Goal: Task Accomplishment & Management: Manage account settings

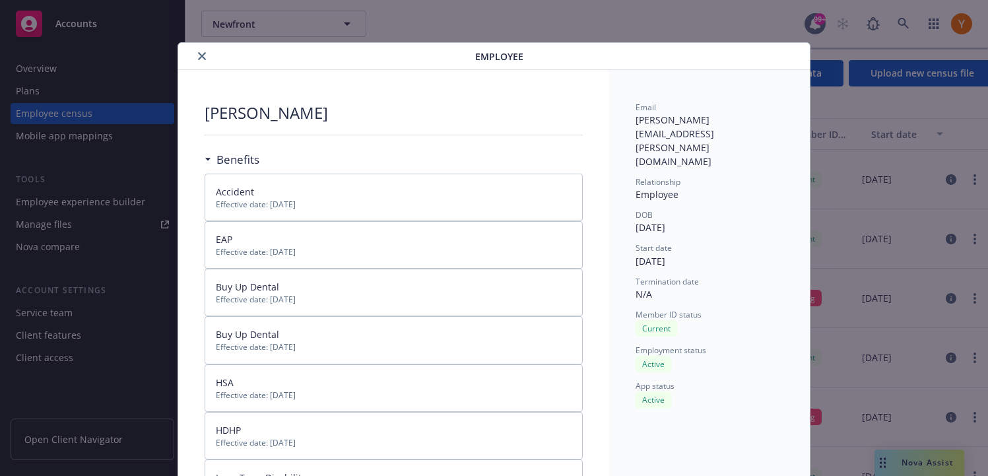
scroll to position [40, 0]
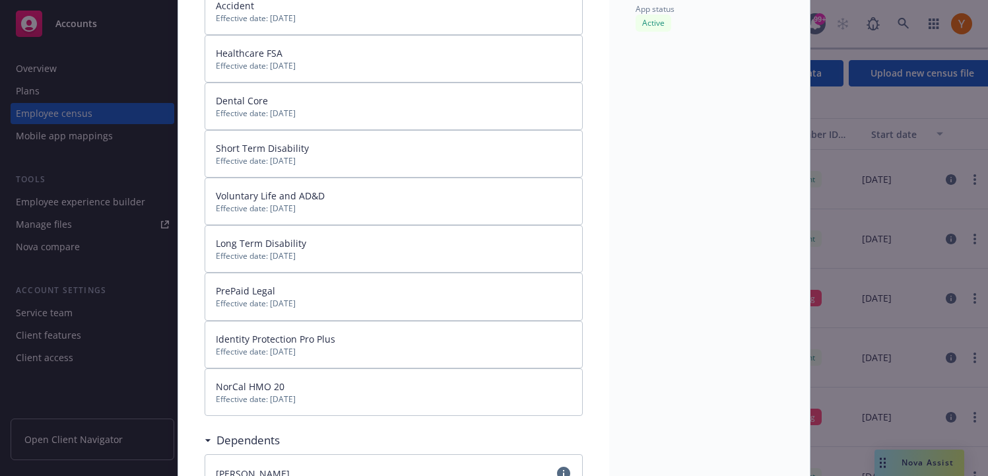
scroll to position [371, 0]
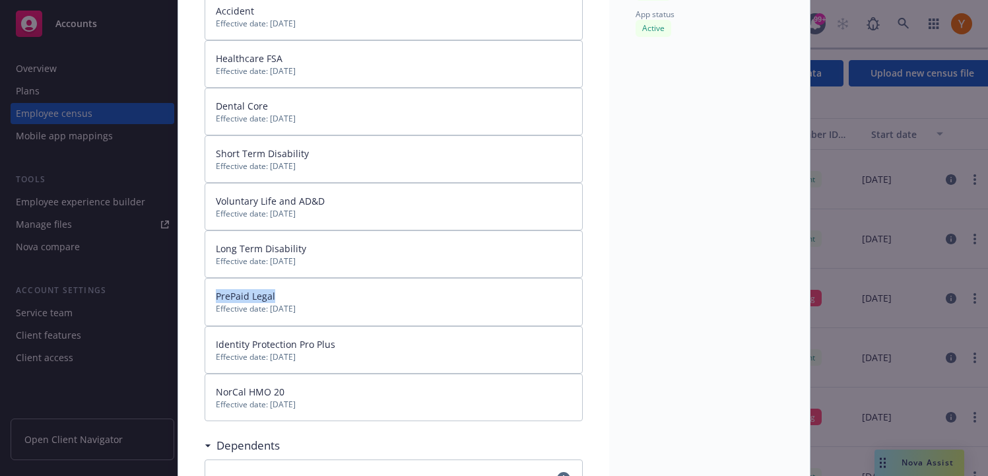
drag, startPoint x: 299, startPoint y: 291, endPoint x: 213, endPoint y: 281, distance: 86.3
click at [213, 281] on div "PrePaid Legal Effective date: 01/01/2025" at bounding box center [393, 301] width 376 height 46
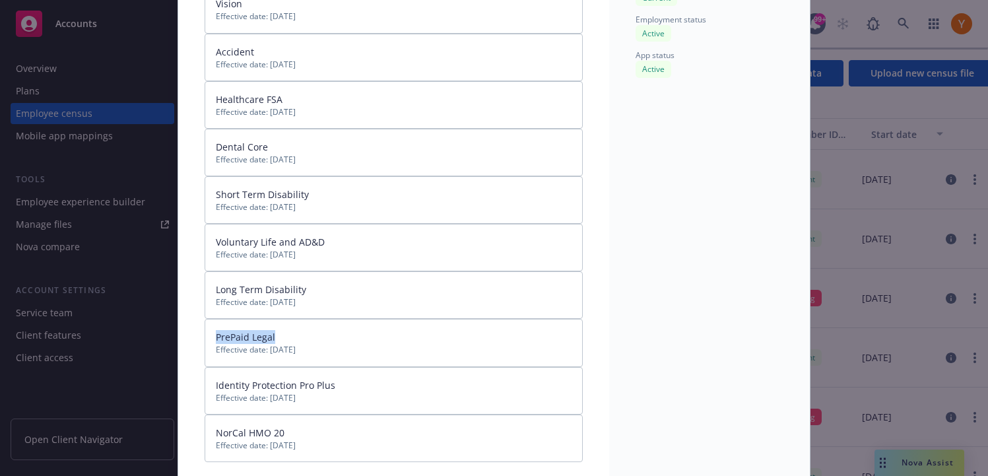
scroll to position [0, 0]
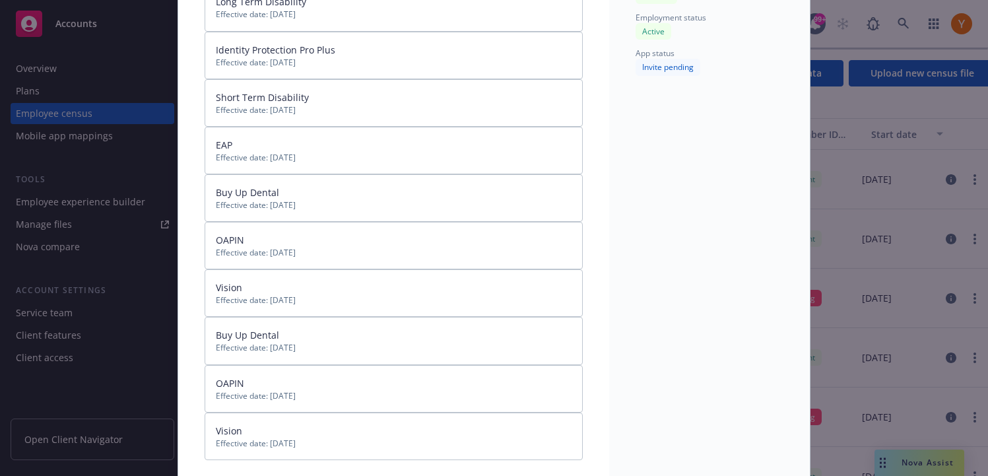
scroll to position [329, 0]
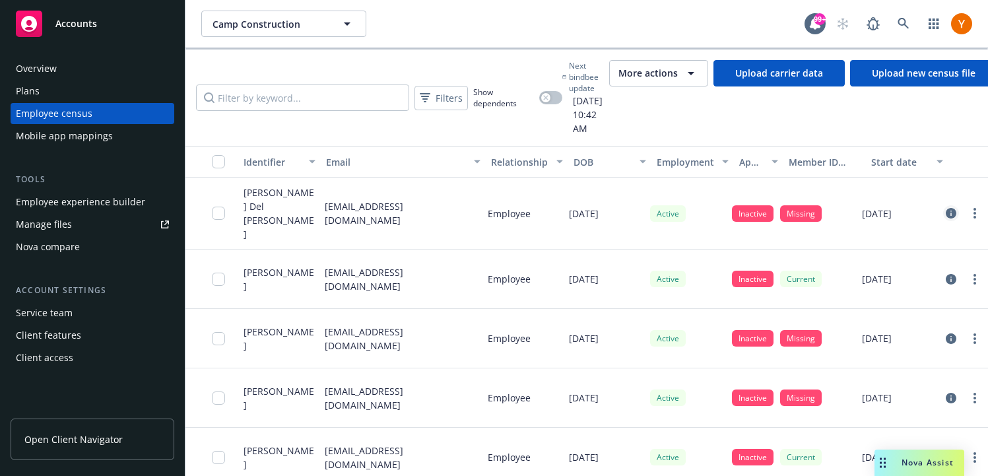
click at [950, 208] on icon "circleInformation" at bounding box center [951, 213] width 11 height 11
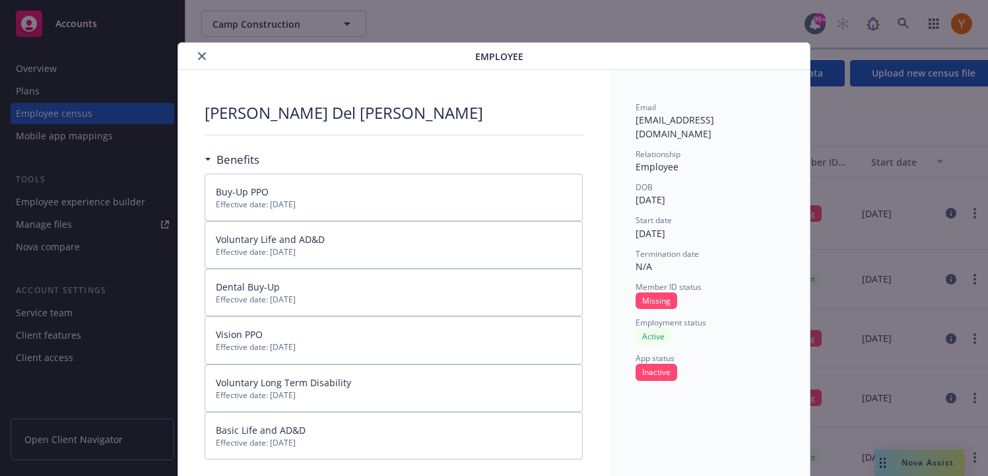
scroll to position [40, 0]
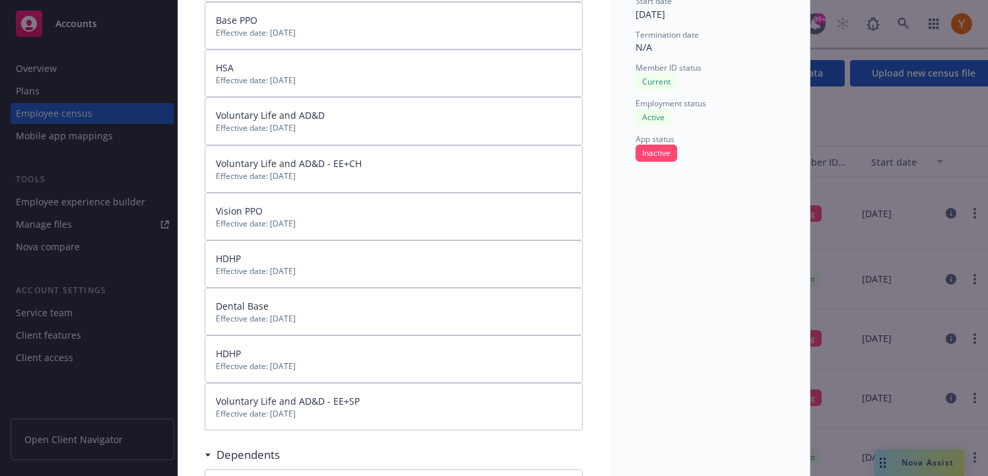
scroll to position [221, 0]
drag, startPoint x: 317, startPoint y: 268, endPoint x: 207, endPoint y: 257, distance: 110.8
click at [207, 255] on div "HDHP Effective date: 12/01/2024" at bounding box center [393, 262] width 376 height 46
click at [207, 257] on div "HDHP Effective date: 12/01/2024" at bounding box center [393, 262] width 376 height 46
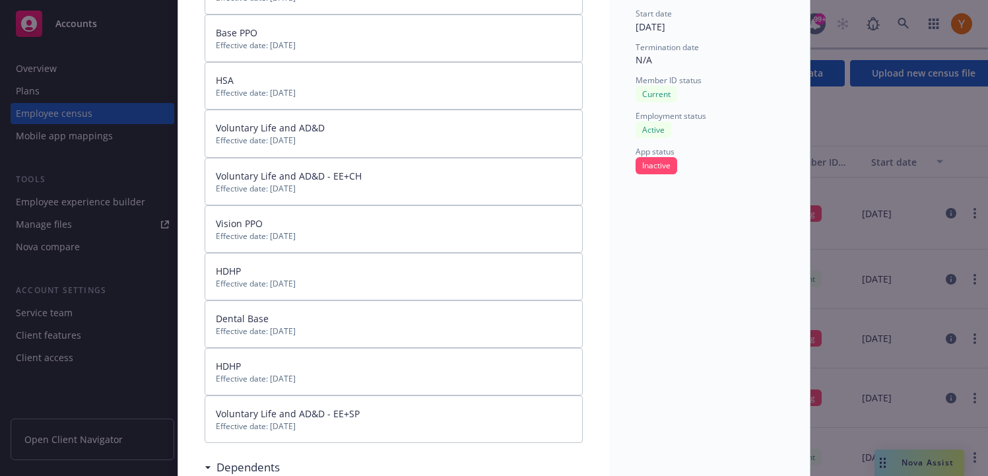
scroll to position [208, 0]
drag, startPoint x: 214, startPoint y: 259, endPoint x: 313, endPoint y: 296, distance: 106.0
click at [313, 296] on div "HDHP Effective date: 12/01/2024" at bounding box center [393, 275] width 376 height 46
drag, startPoint x: 326, startPoint y: 378, endPoint x: 177, endPoint y: 362, distance: 150.0
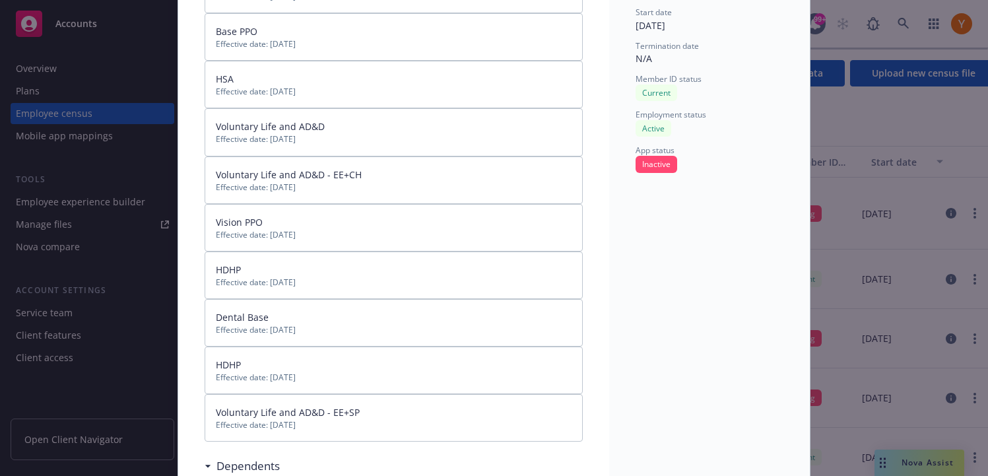
click at [177, 362] on div "Employee Peter Quinones Benefits Basic Life and AD&D Effective date: 12/01/2024…" at bounding box center [494, 251] width 790 height 835
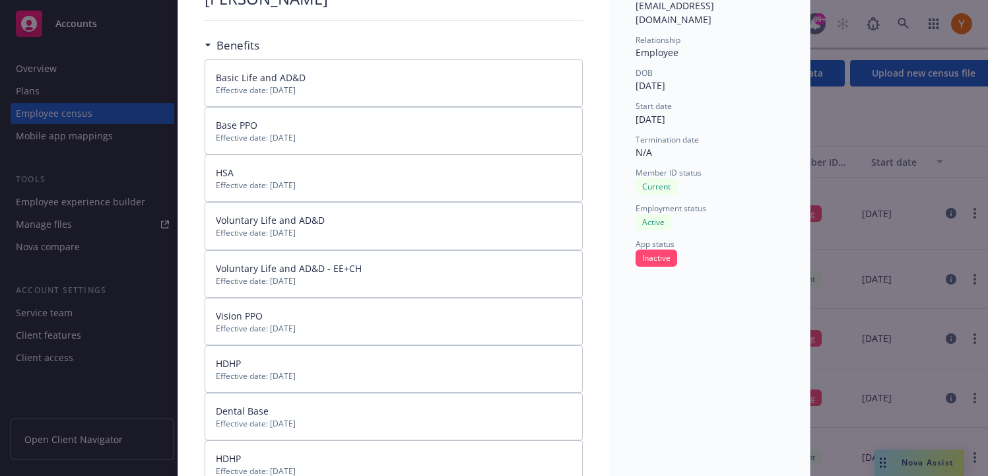
scroll to position [115, 0]
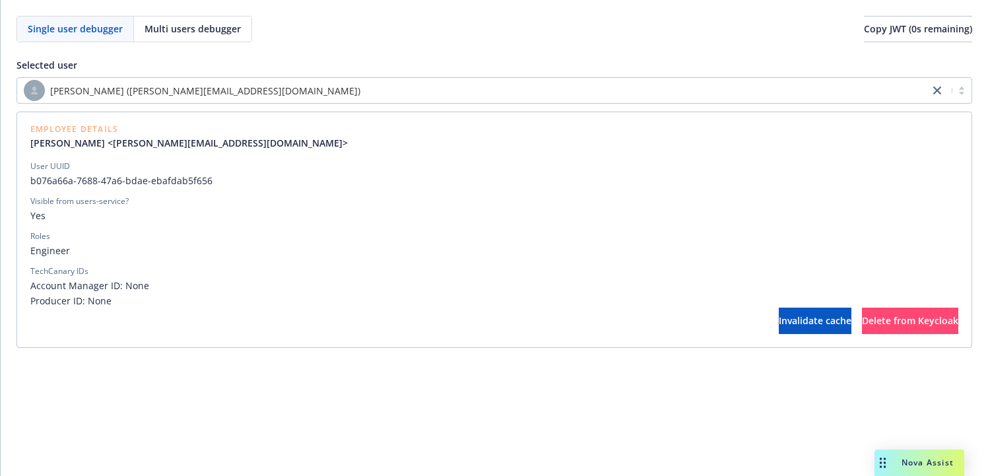
click at [128, 88] on span "[PERSON_NAME] ([PERSON_NAME][EMAIL_ADDRESS][DOMAIN_NAME])" at bounding box center [205, 91] width 310 height 14
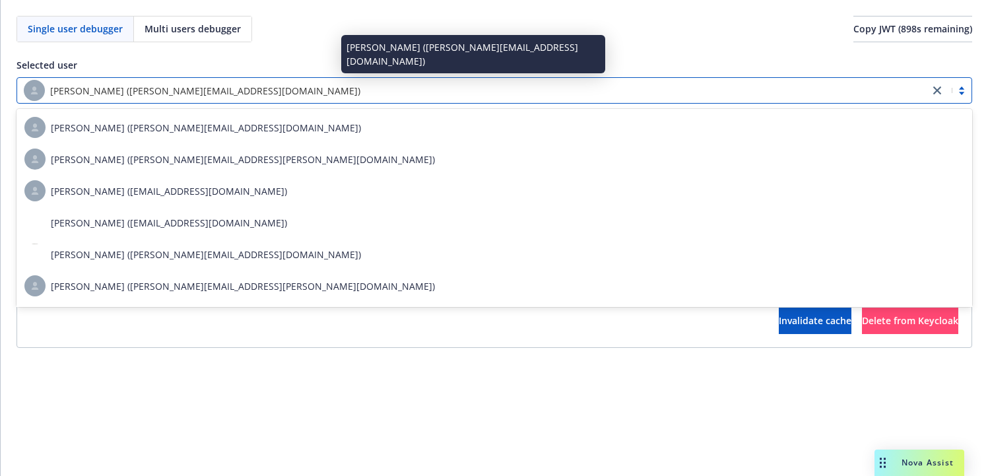
paste input "dddc226e-d5fe-42b0-91d9-067dce3c97d9"
type input "dddc226e-d5fe-42b0-91d9-067dce3c97d9"
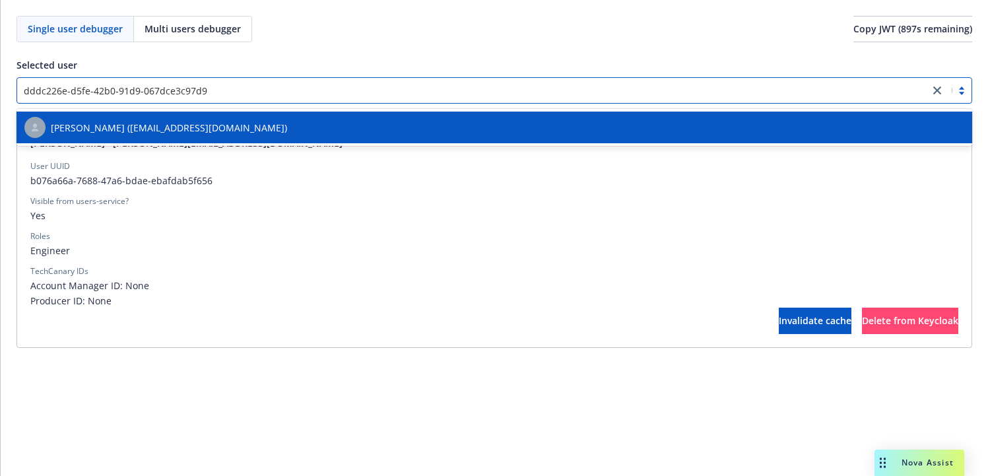
click at [131, 121] on span "Neha Koka (neha.koka@newfront.com)" at bounding box center [169, 128] width 236 height 14
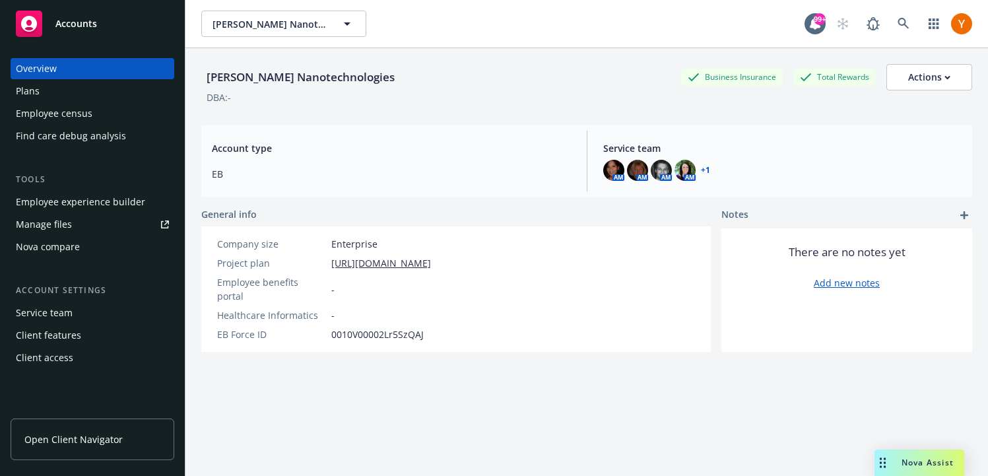
click at [100, 110] on div "Employee census" at bounding box center [92, 113] width 153 height 21
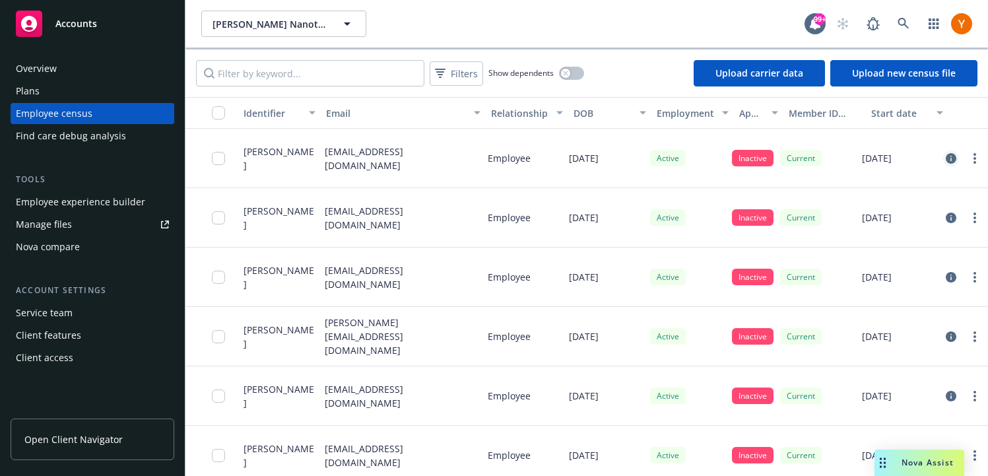
click at [949, 152] on link "circleInformation" at bounding box center [951, 158] width 16 height 16
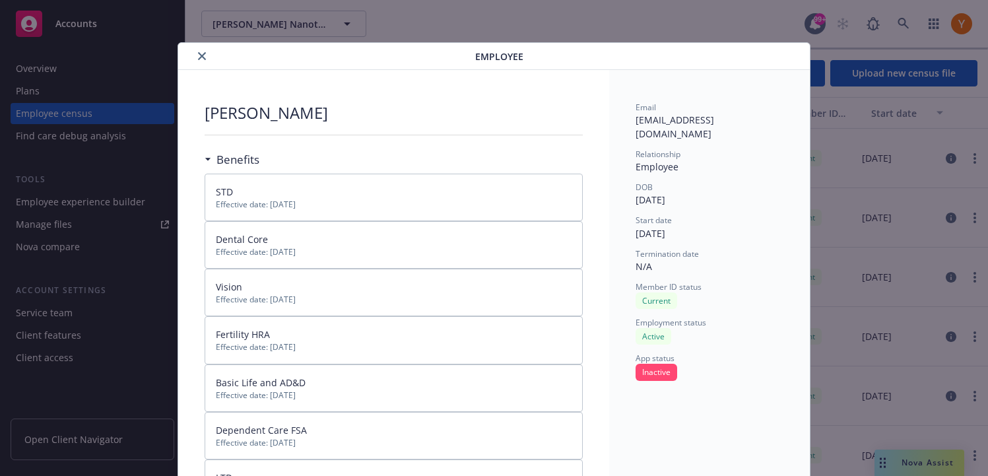
scroll to position [40, 0]
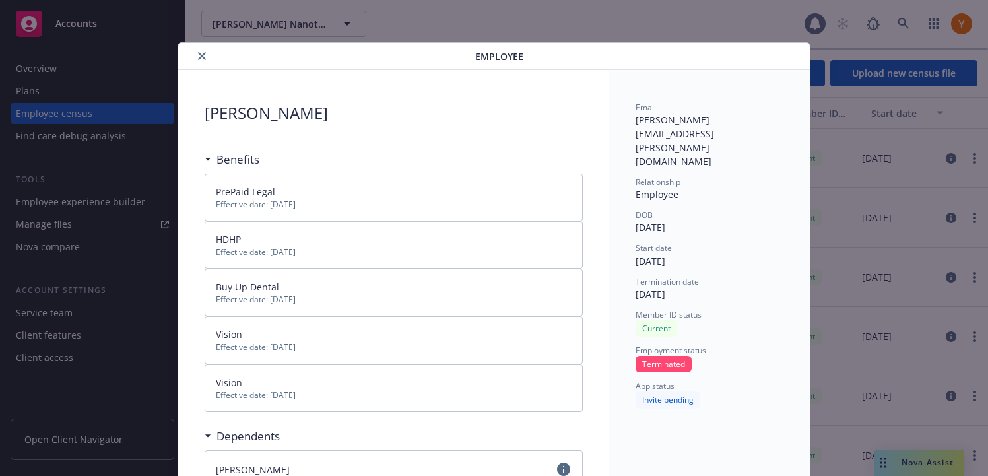
scroll to position [40, 0]
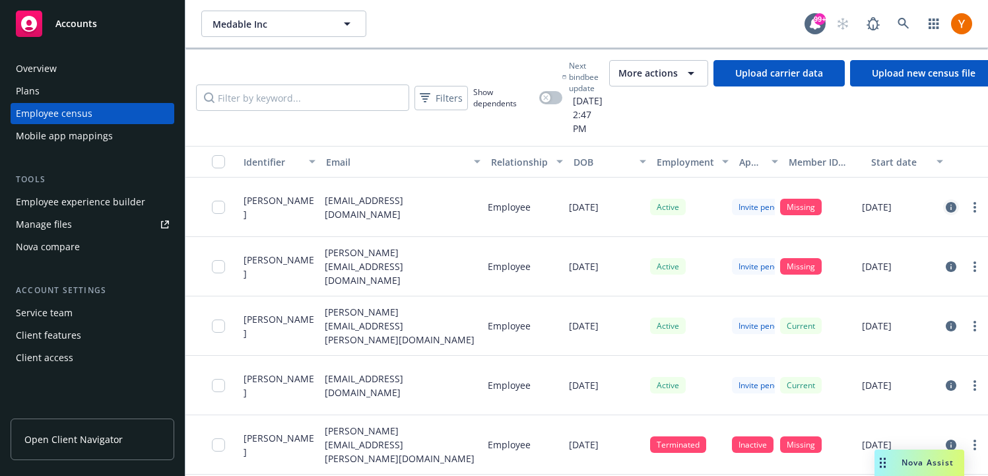
click at [950, 202] on icon "circleInformation" at bounding box center [951, 207] width 11 height 11
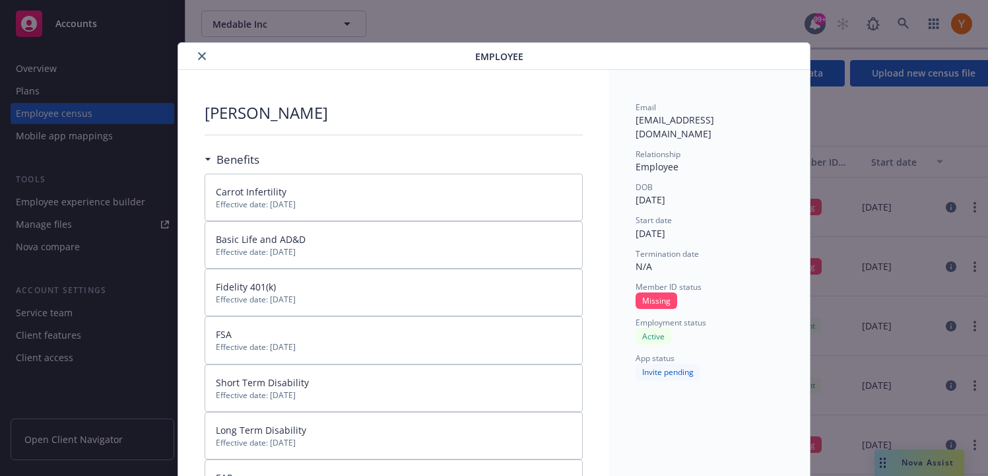
scroll to position [40, 0]
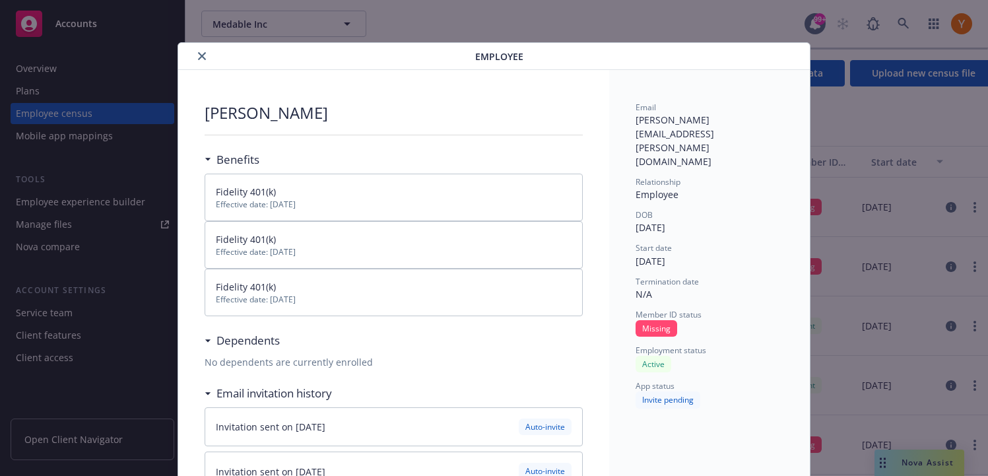
click at [198, 54] on icon "close" at bounding box center [202, 56] width 8 height 8
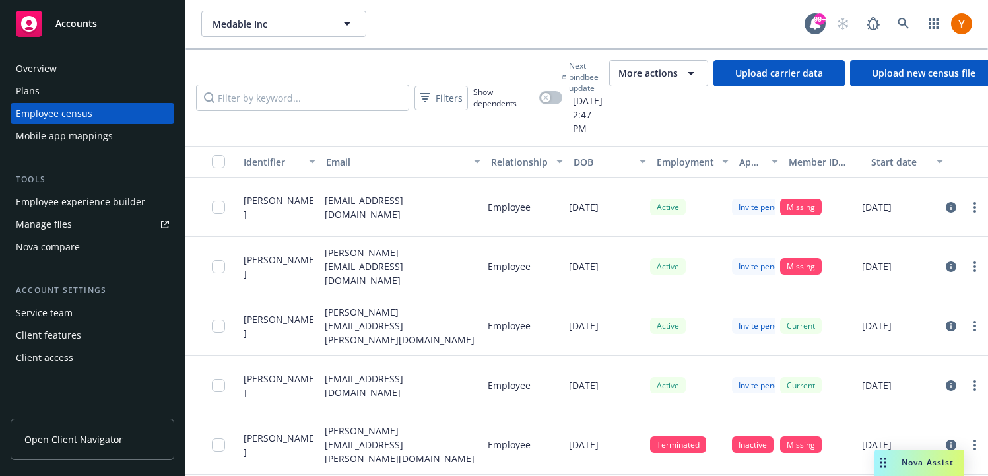
click at [85, 143] on div "Mobile app mappings" at bounding box center [64, 135] width 97 height 21
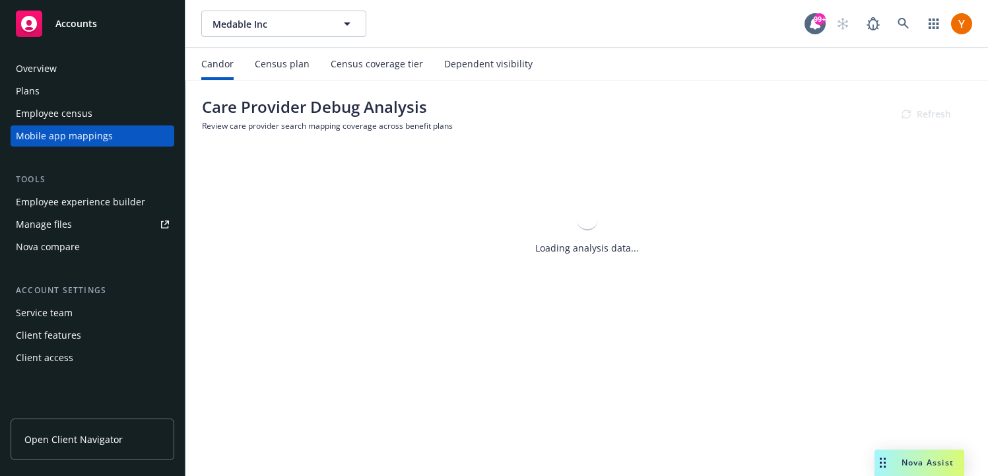
click at [292, 64] on div "Census plan" at bounding box center [282, 64] width 55 height 11
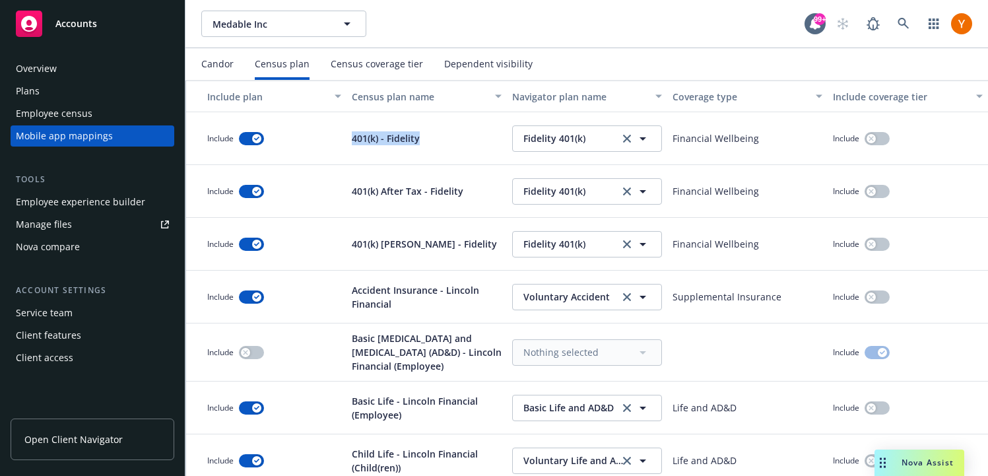
drag, startPoint x: 434, startPoint y: 142, endPoint x: 314, endPoint y: 142, distance: 120.1
click at [314, 142] on div "Include 401(k) - Fidelity Fidelity 401(k) Fidelity 401(k) Financial Wellbeing I…" at bounding box center [587, 138] width 802 height 53
copy p "401(k) - Fidelity"
click at [448, 199] on div "401(k) After Tax - Fidelity" at bounding box center [426, 191] width 160 height 53
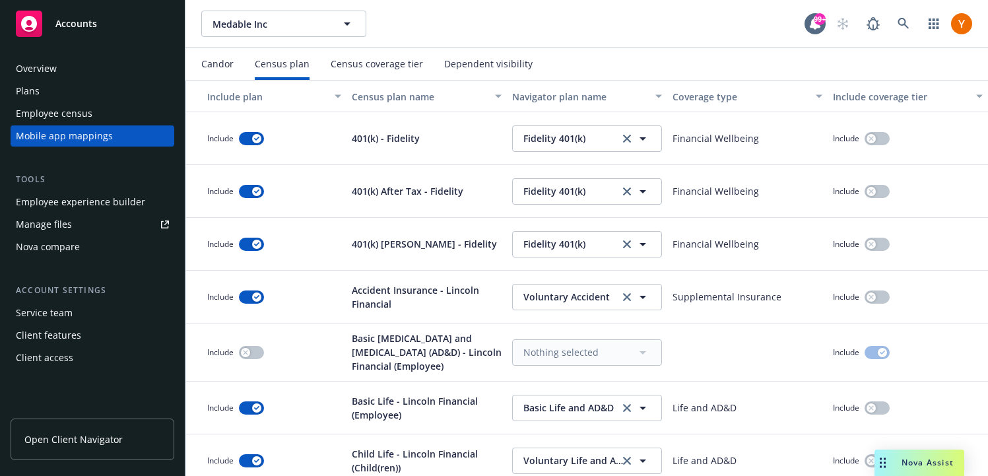
click at [448, 197] on p "401(k) After Tax - Fidelity" at bounding box center [408, 191] width 112 height 14
click at [466, 193] on div "401(k) After Tax - Fidelity" at bounding box center [426, 191] width 160 height 53
drag, startPoint x: 466, startPoint y: 193, endPoint x: 326, endPoint y: 193, distance: 139.9
click at [326, 193] on div "Include 401(k) After Tax - Fidelity Fidelity 401(k) Fidelity 401(k) Financial W…" at bounding box center [587, 191] width 802 height 53
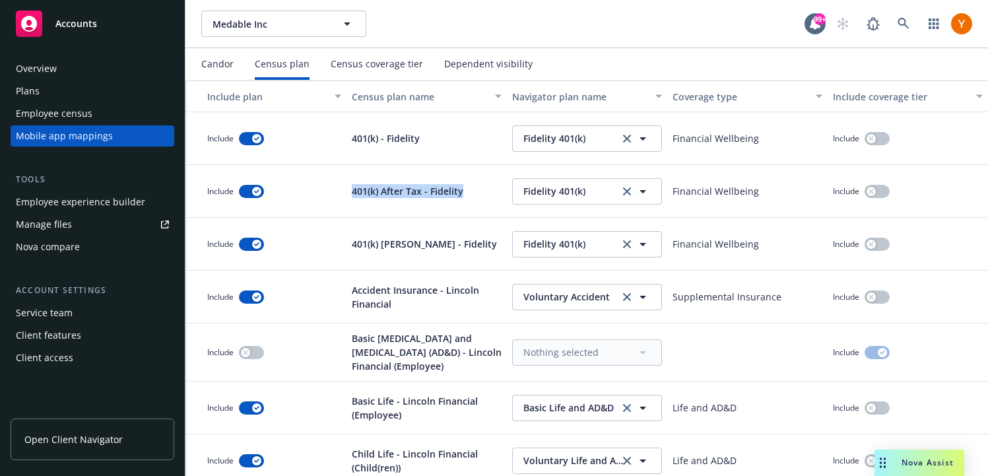
copy p "401(k) After Tax - Fidelity"
click at [432, 238] on p "401(k) Roth - Fidelity" at bounding box center [424, 244] width 145 height 14
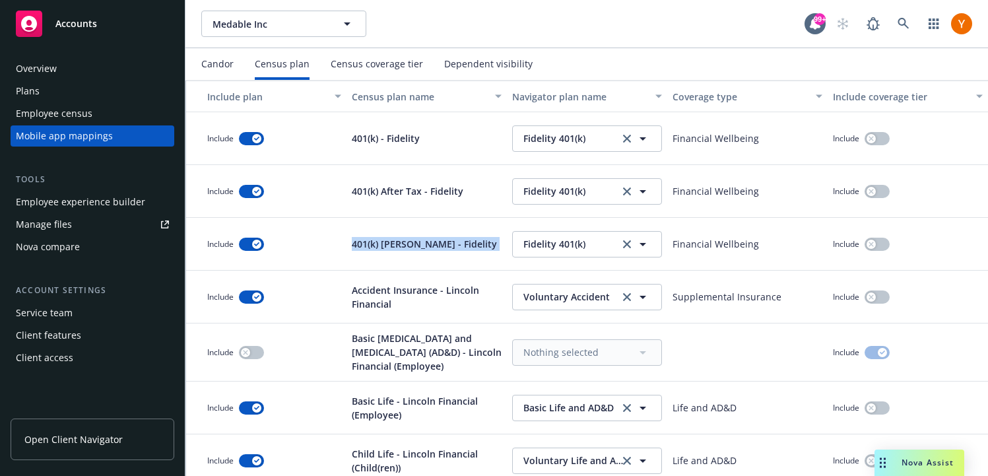
click at [432, 238] on p "401(k) Roth - Fidelity" at bounding box center [424, 244] width 145 height 14
copy div "401(k) Roth - Fidelity"
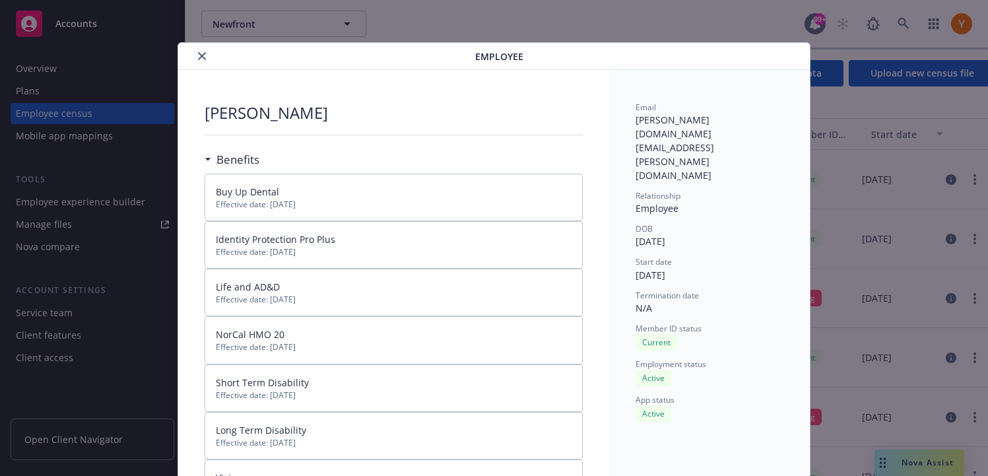
click at [204, 53] on icon "close" at bounding box center [202, 56] width 8 height 8
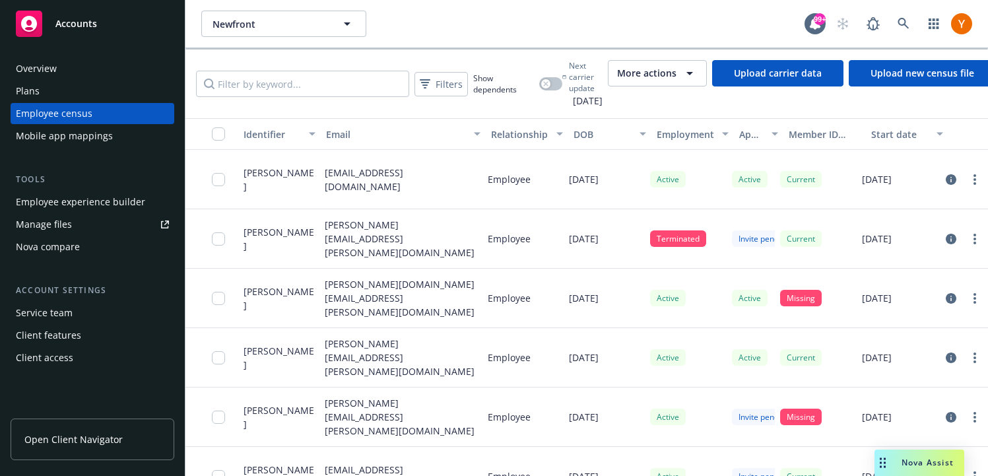
click at [93, 135] on div "Mobile app mappings" at bounding box center [64, 135] width 97 height 21
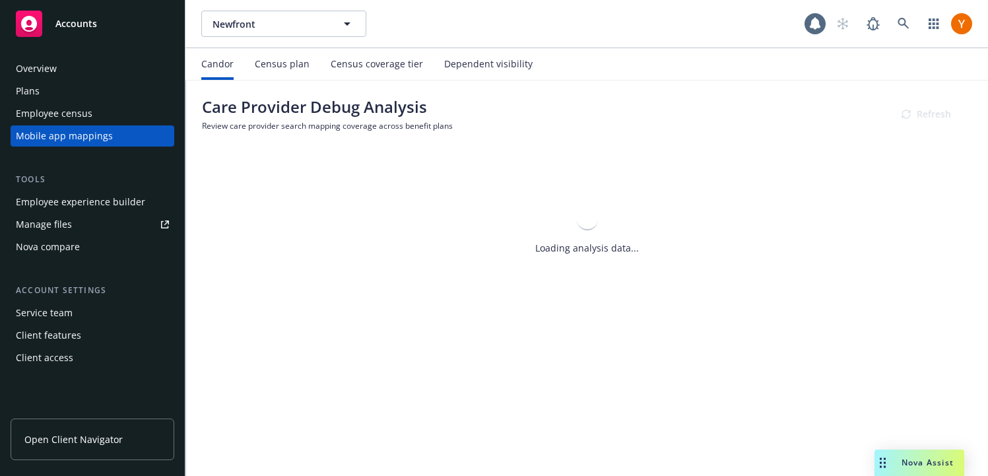
click at [301, 57] on div "Census plan" at bounding box center [282, 64] width 55 height 32
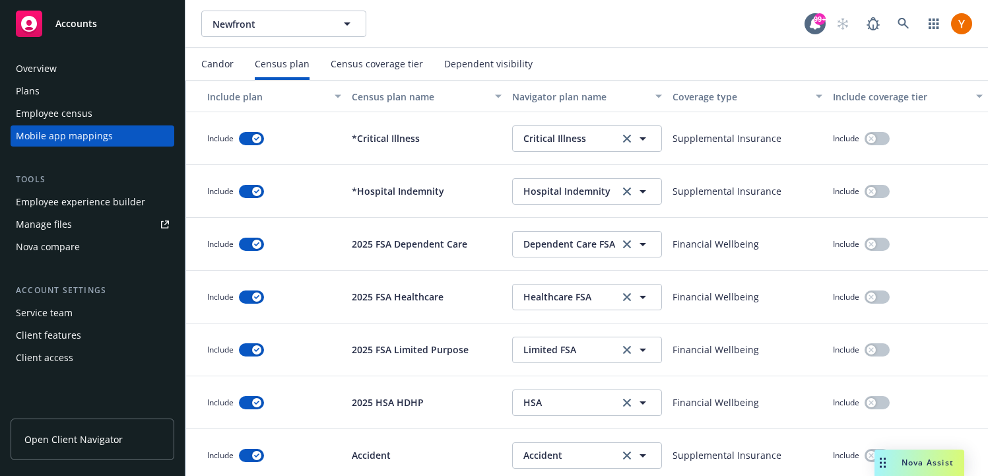
click at [104, 113] on div "Employee census" at bounding box center [92, 113] width 153 height 21
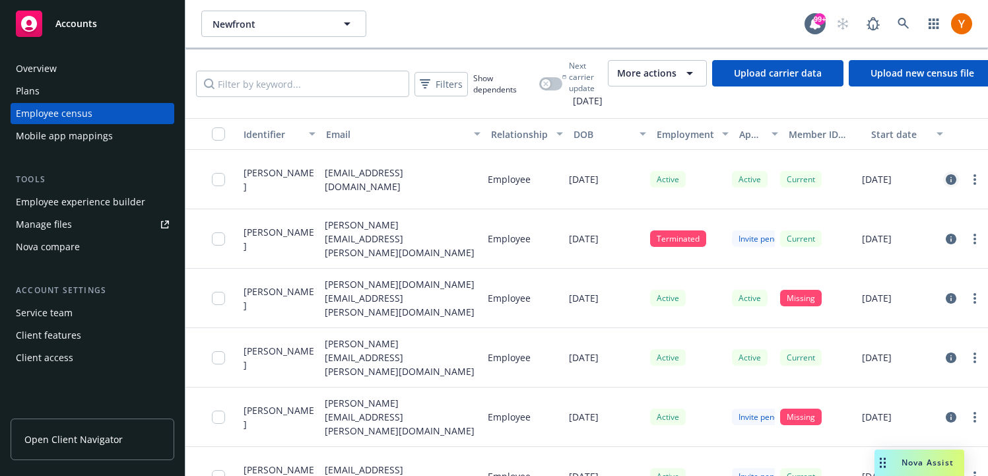
click at [948, 174] on icon "circleInformation" at bounding box center [951, 179] width 11 height 11
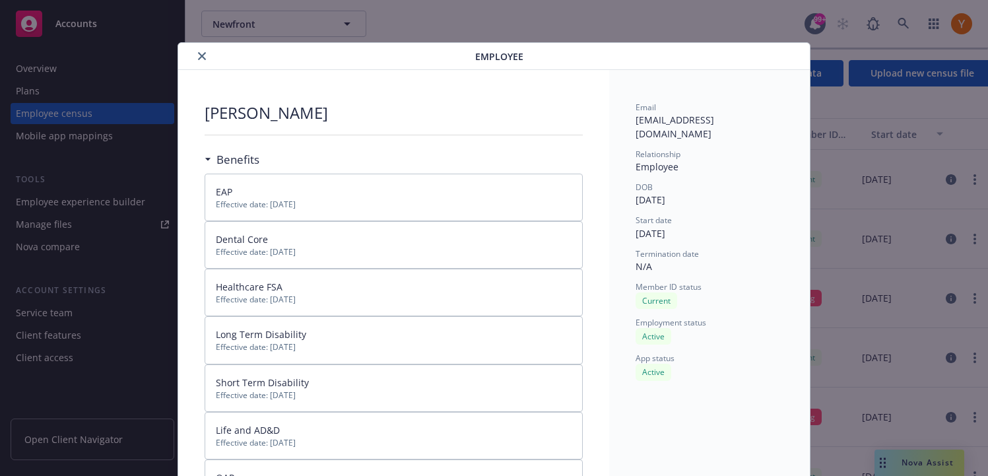
scroll to position [40, 0]
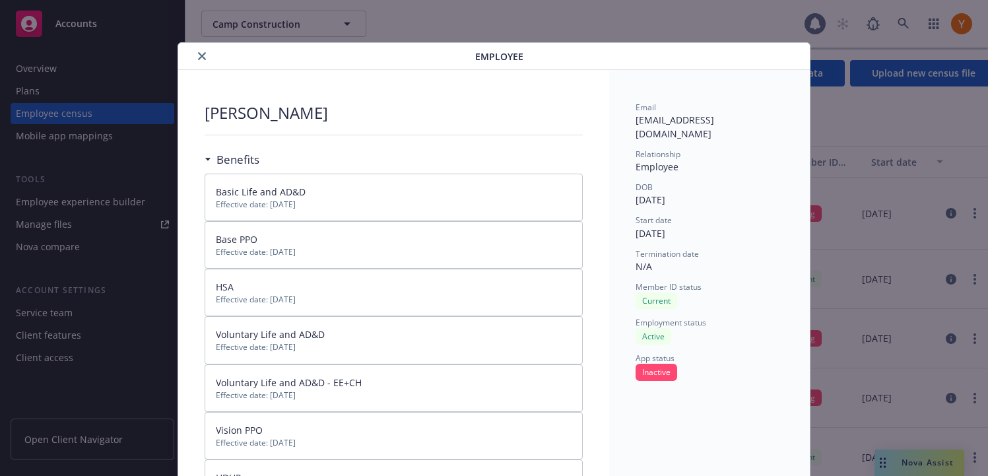
scroll to position [40, 0]
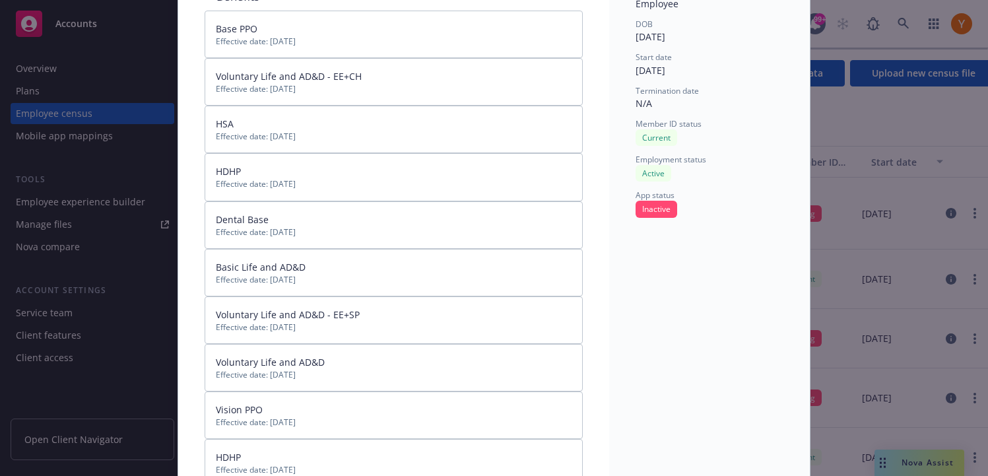
scroll to position [161, 0]
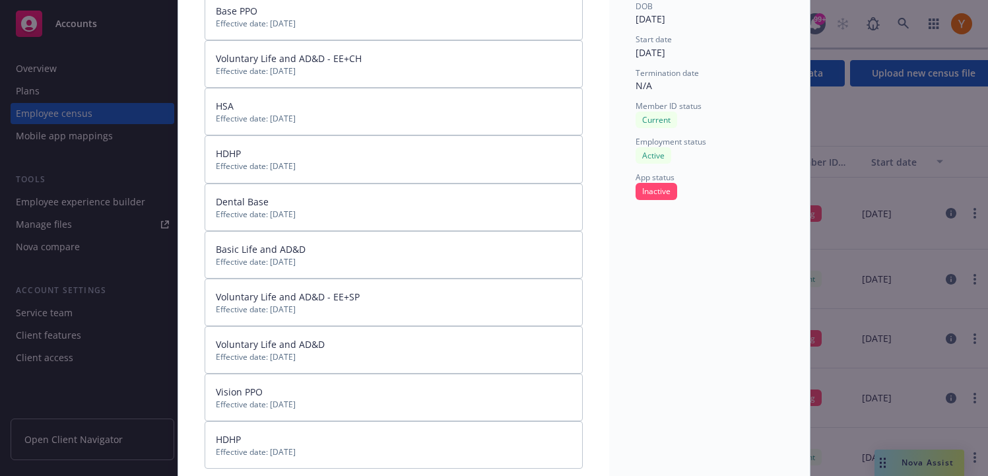
scroll to position [180, 0]
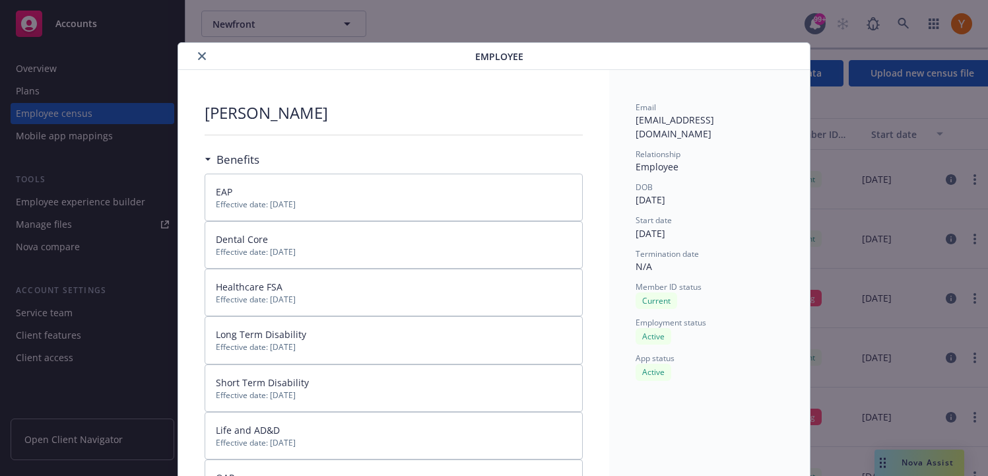
scroll to position [40, 0]
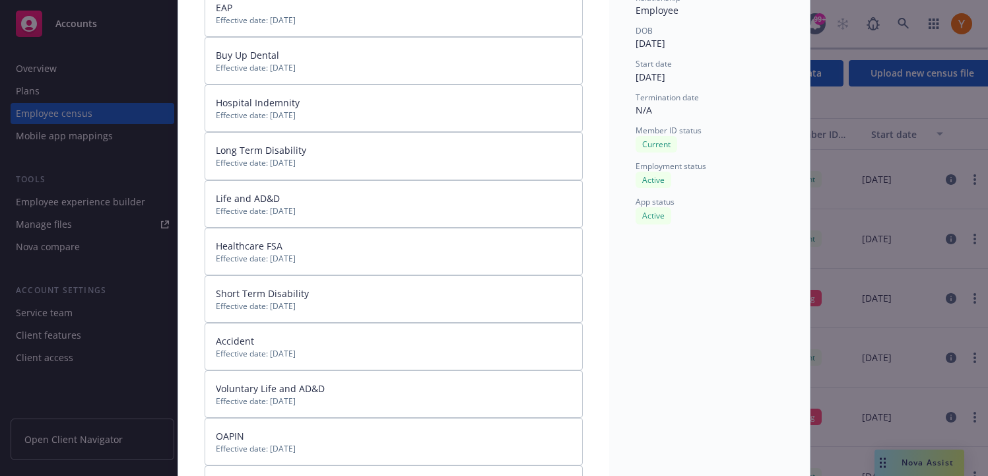
scroll to position [180, 0]
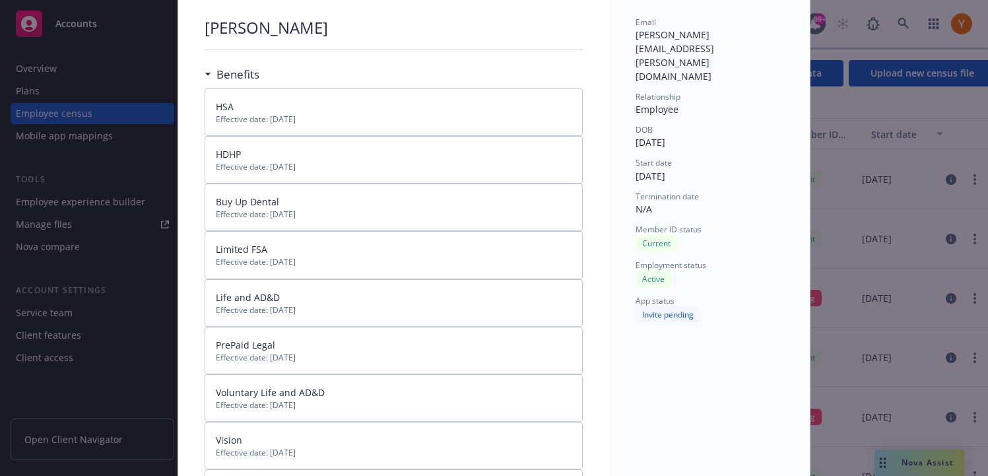
scroll to position [28, 0]
